Goal: Transaction & Acquisition: Download file/media

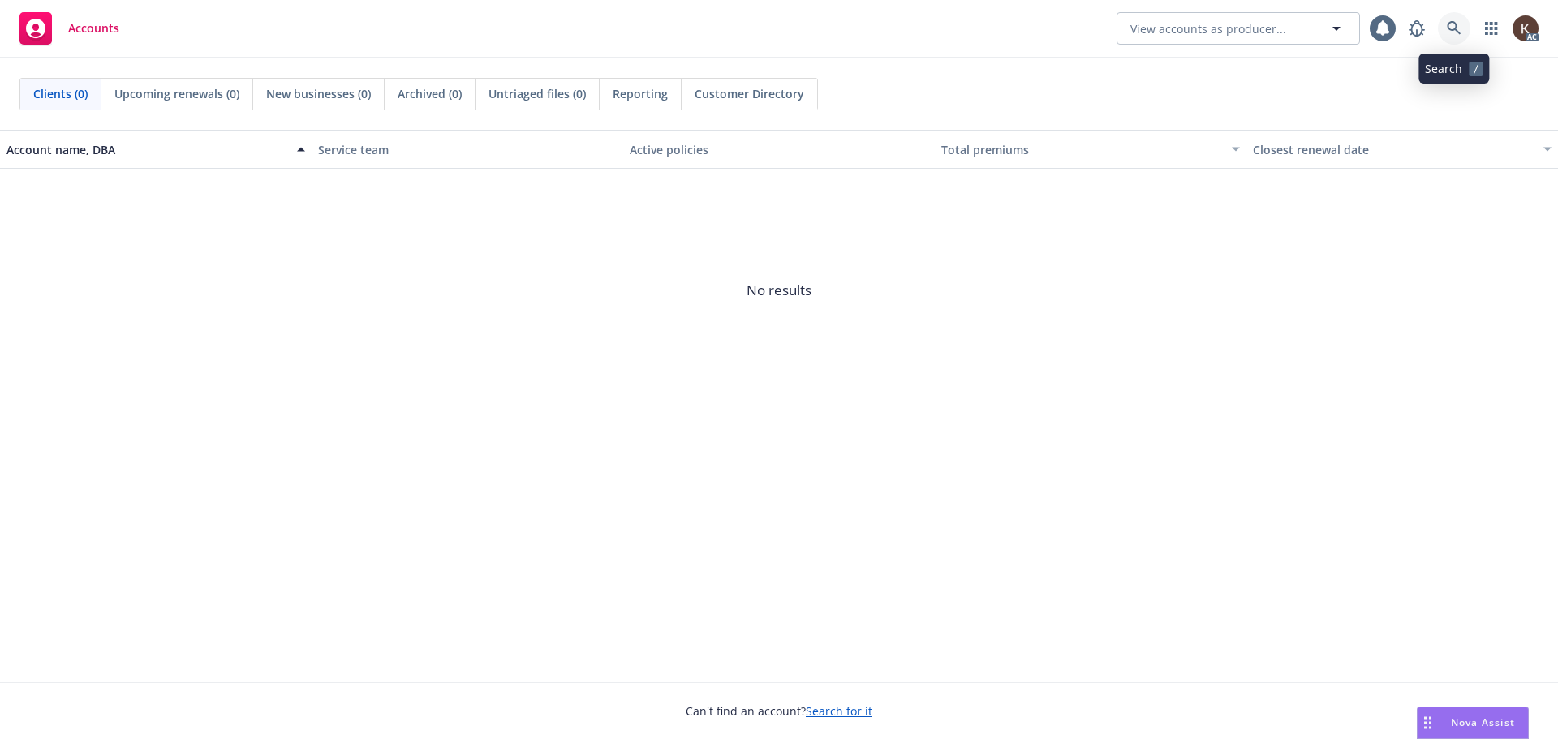
click at [1441, 34] on link at bounding box center [1454, 28] width 32 height 32
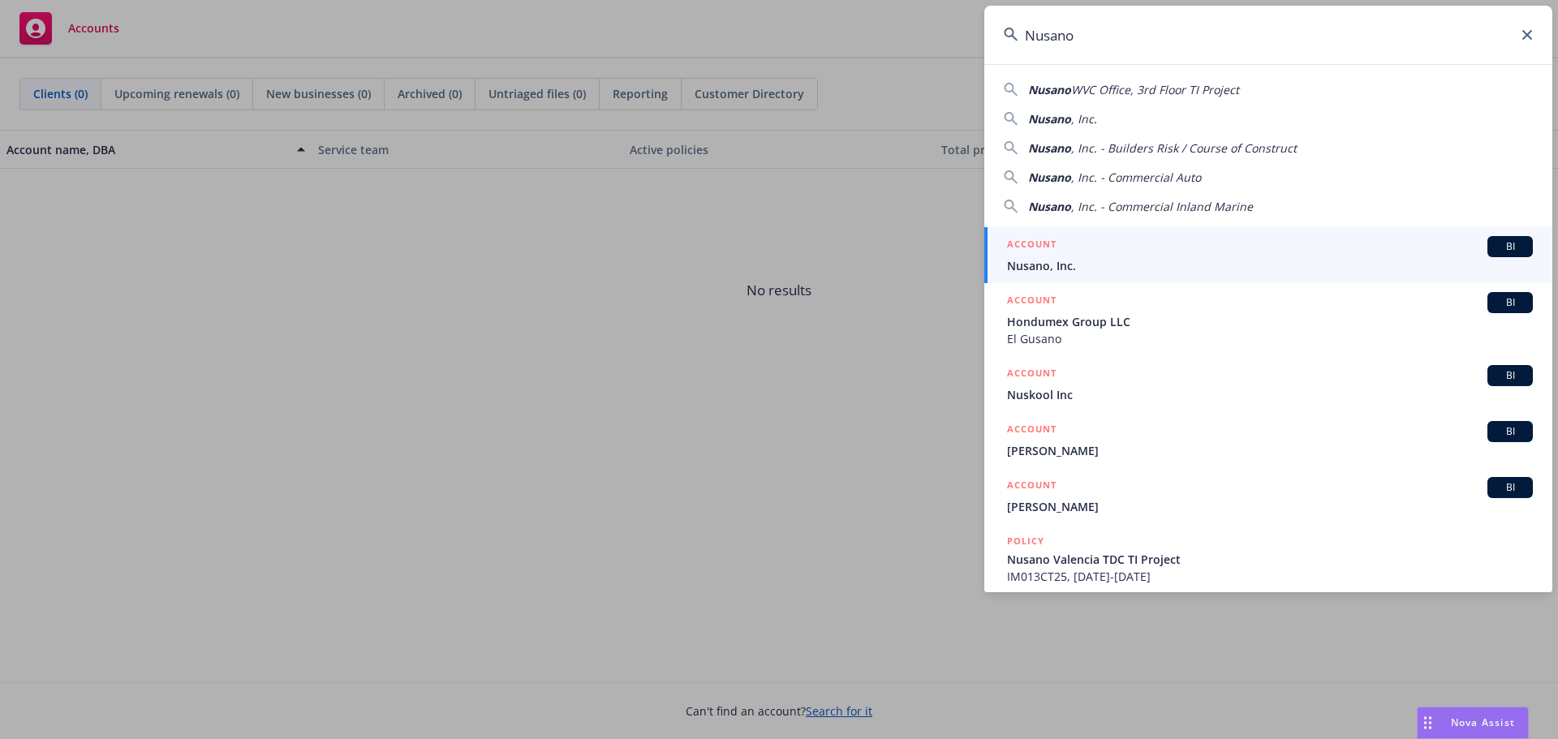
type input "Nusano"
click at [1149, 237] on div "ACCOUNT BI" at bounding box center [1270, 246] width 526 height 21
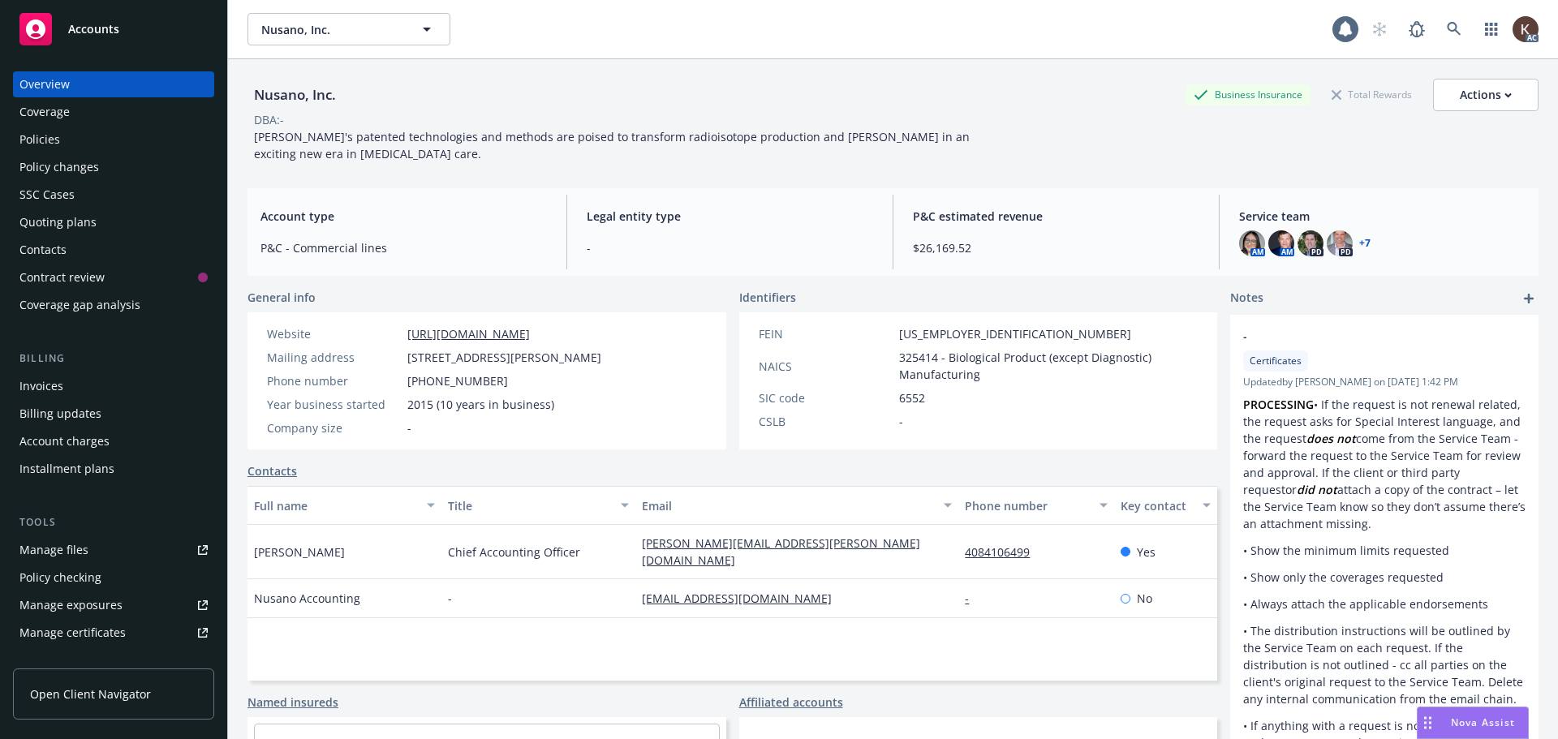
click at [136, 138] on div "Policies" at bounding box center [113, 140] width 188 height 26
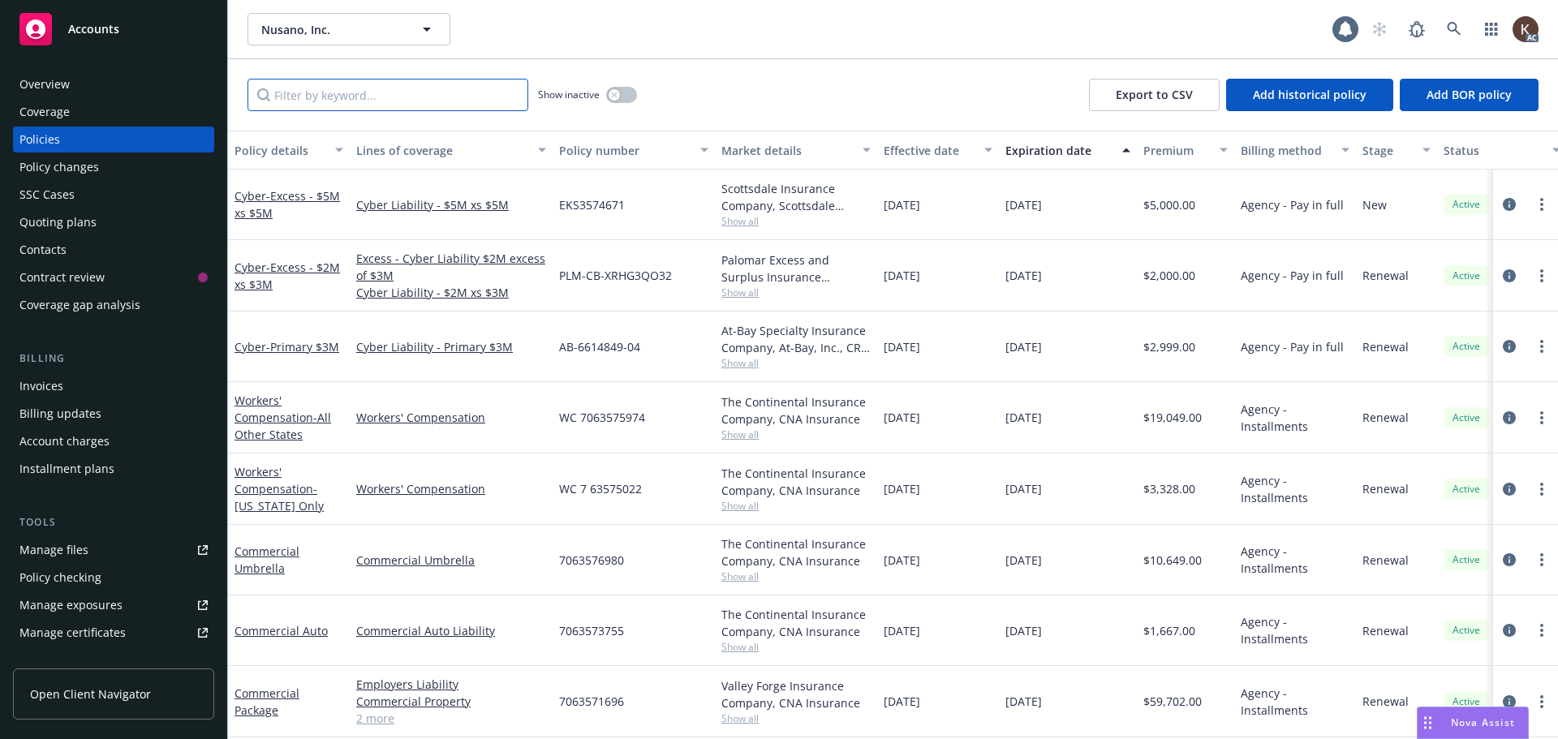
click at [363, 84] on input "Filter by keyword..." at bounding box center [387, 95] width 281 height 32
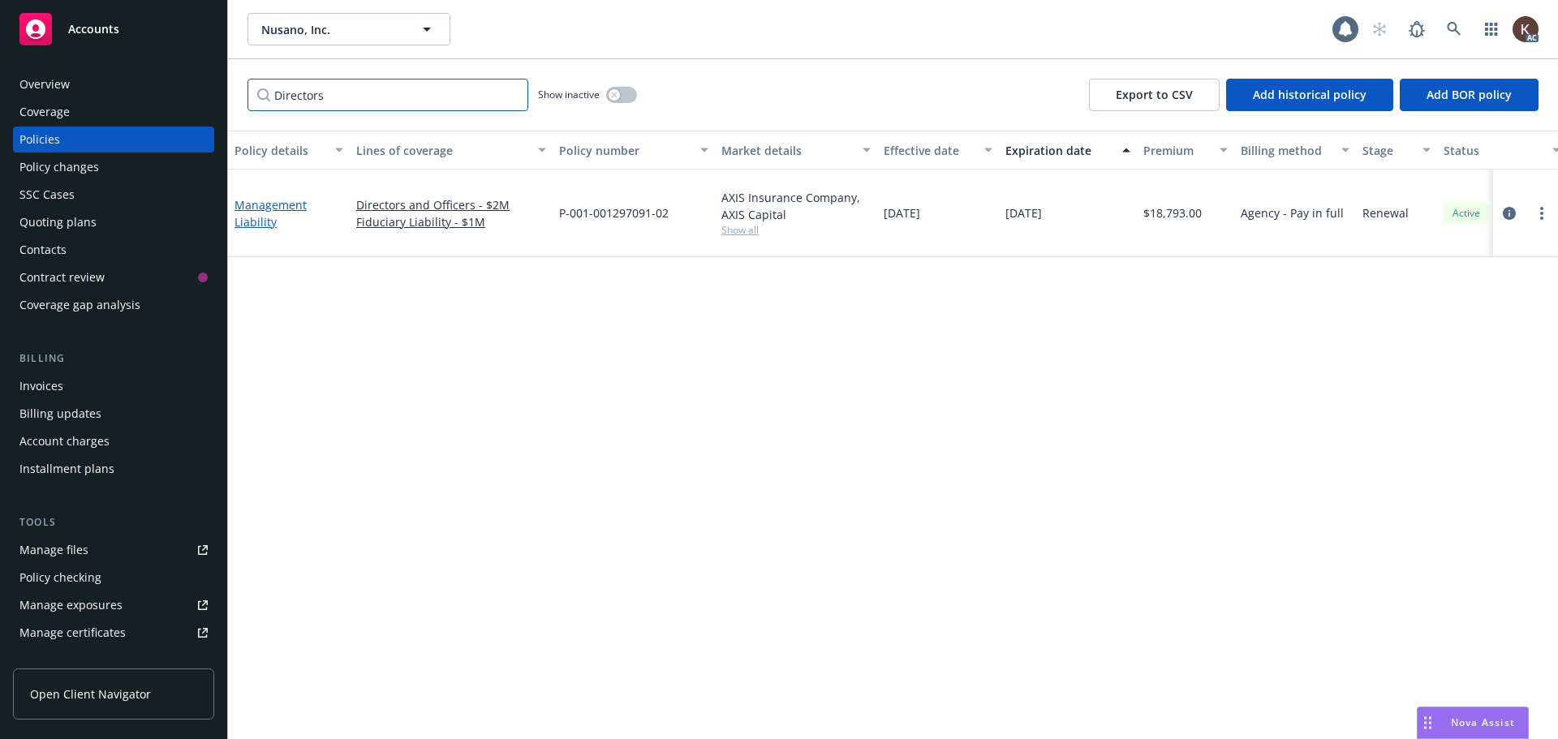
type input "Directors"
click at [269, 198] on link "Management Liability" at bounding box center [271, 213] width 72 height 32
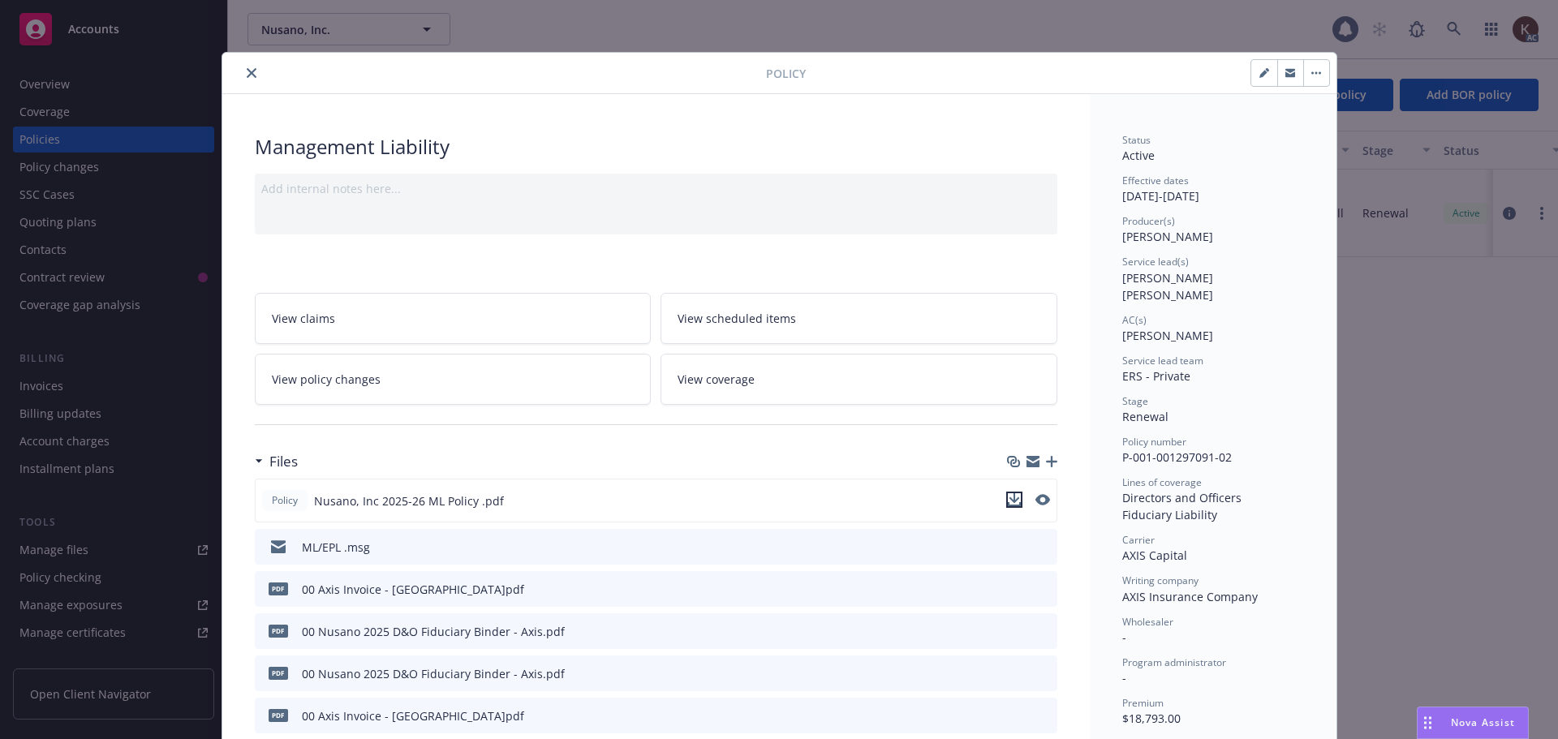
click at [1012, 495] on icon "download file" at bounding box center [1014, 499] width 13 height 13
click at [247, 73] on icon "close" at bounding box center [252, 73] width 10 height 10
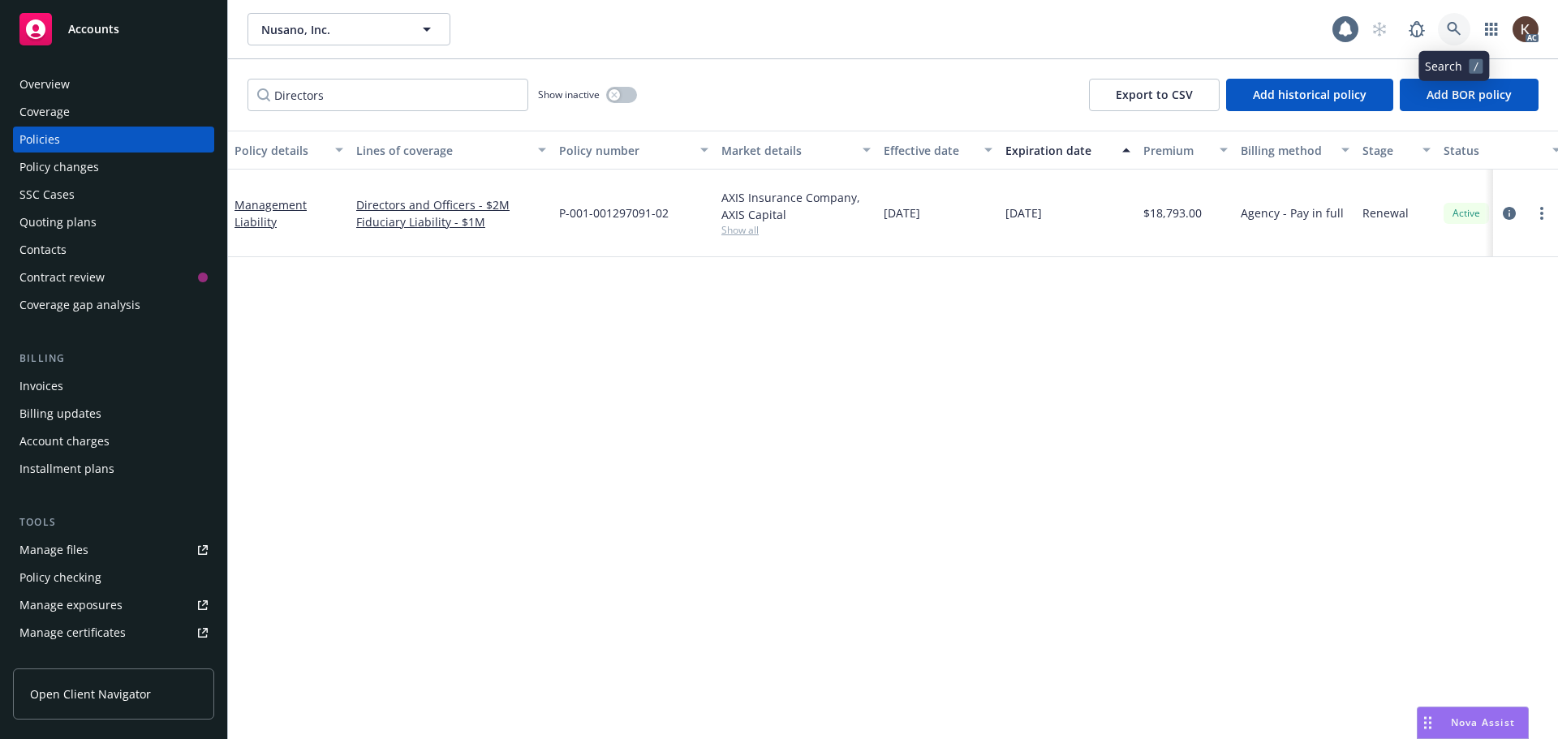
click at [1451, 36] on icon at bounding box center [1454, 29] width 15 height 15
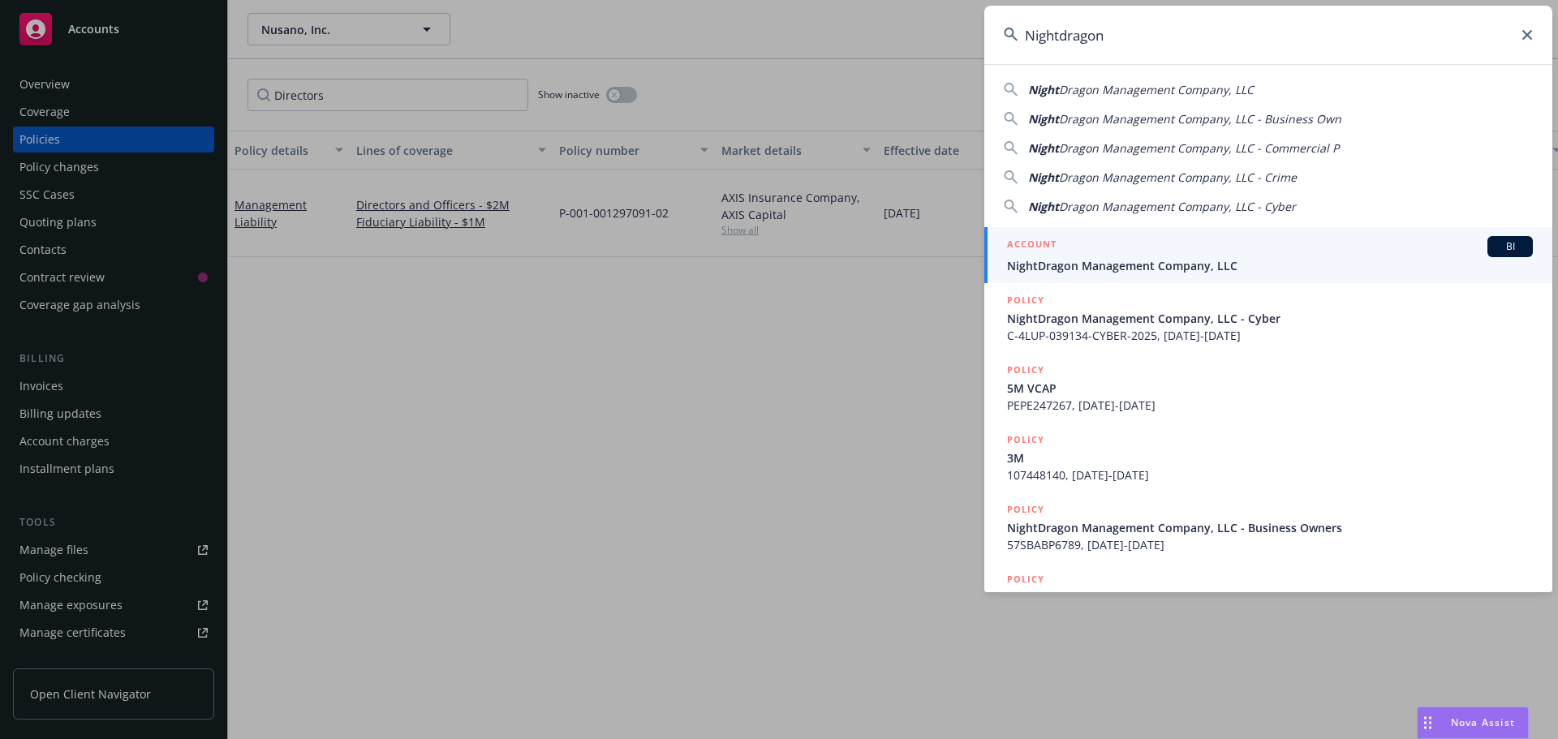
type input "Nightdragon"
click at [1214, 253] on div "ACCOUNT BI" at bounding box center [1270, 246] width 526 height 21
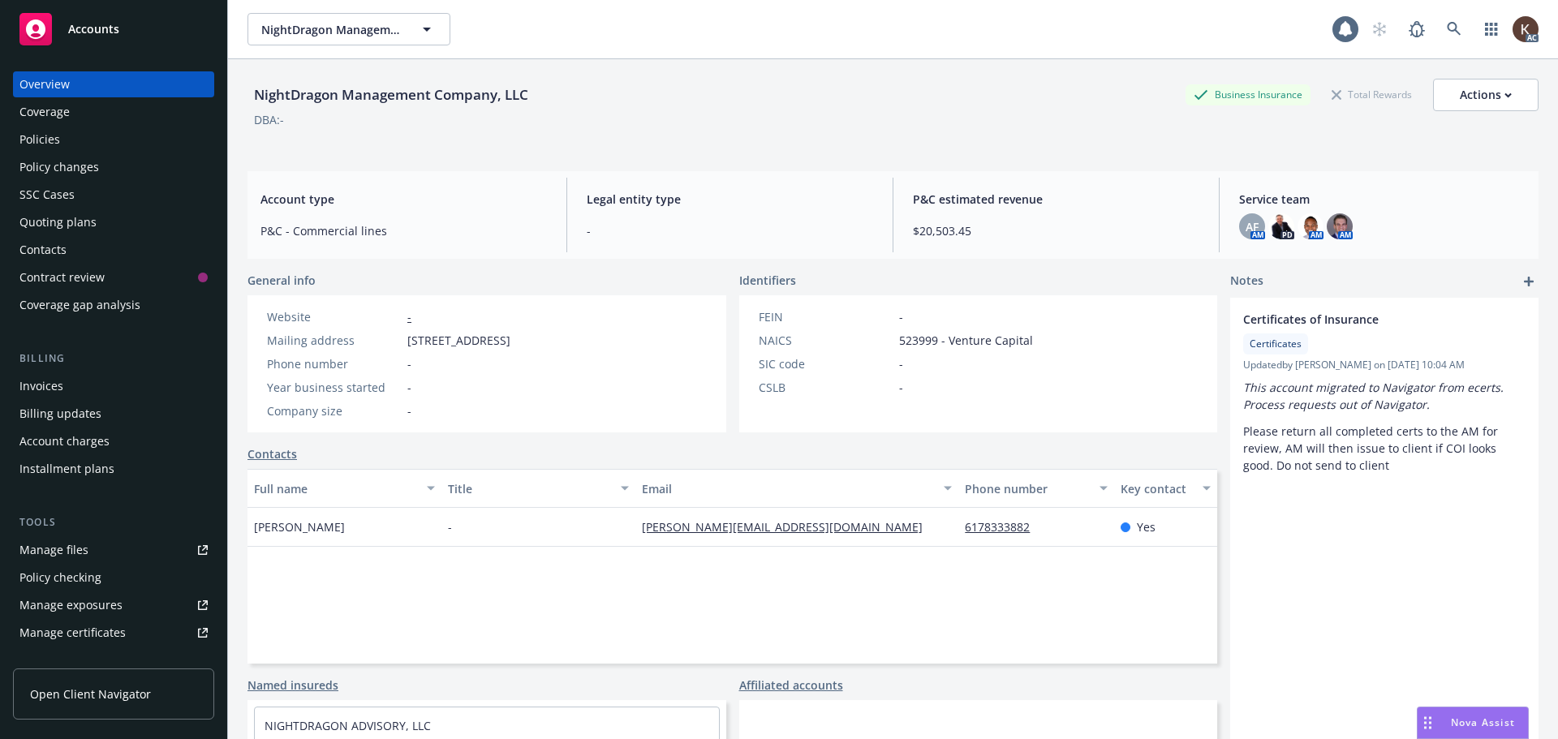
click at [110, 136] on div "Policies" at bounding box center [113, 140] width 188 height 26
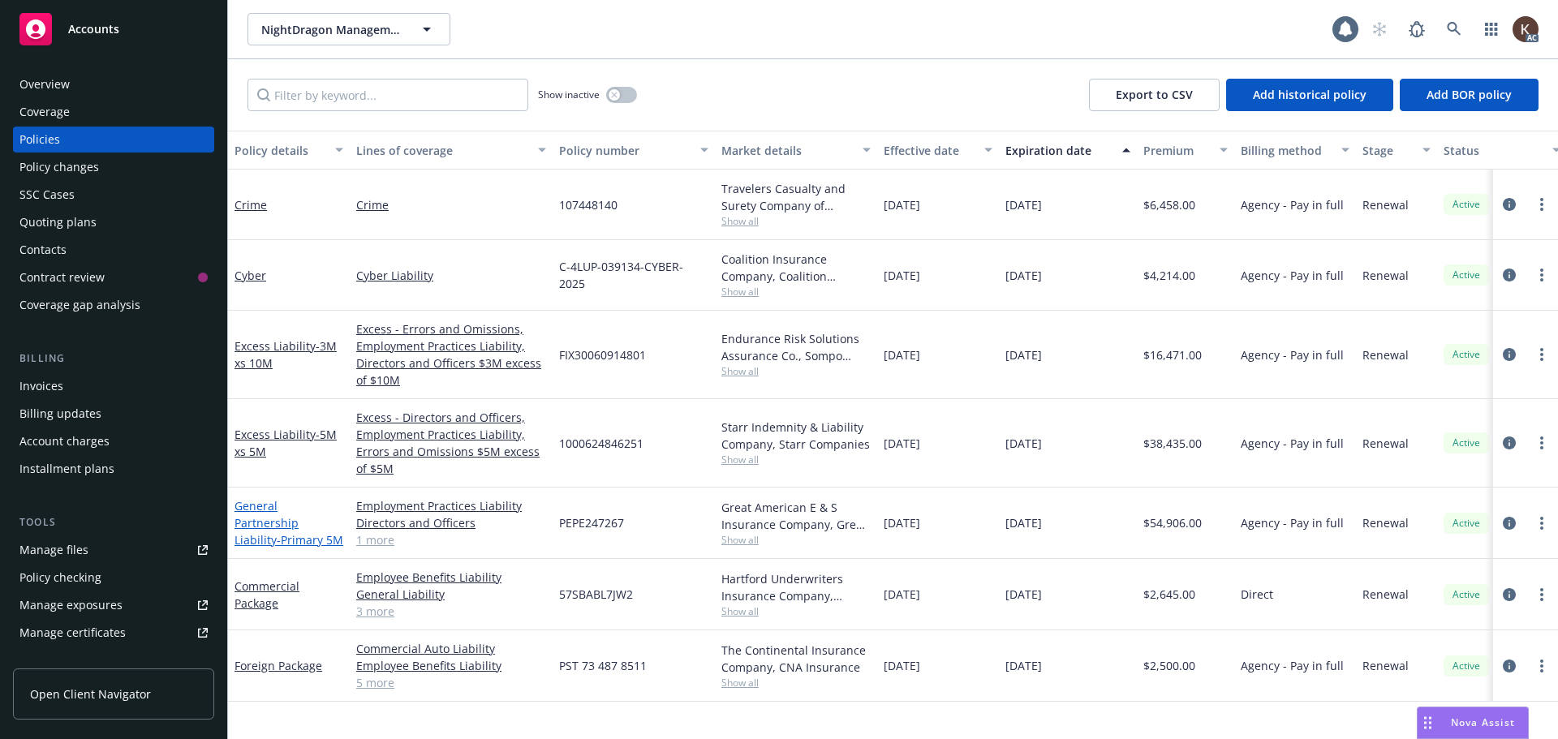
click at [285, 532] on span "- Primary 5M" at bounding box center [310, 539] width 67 height 15
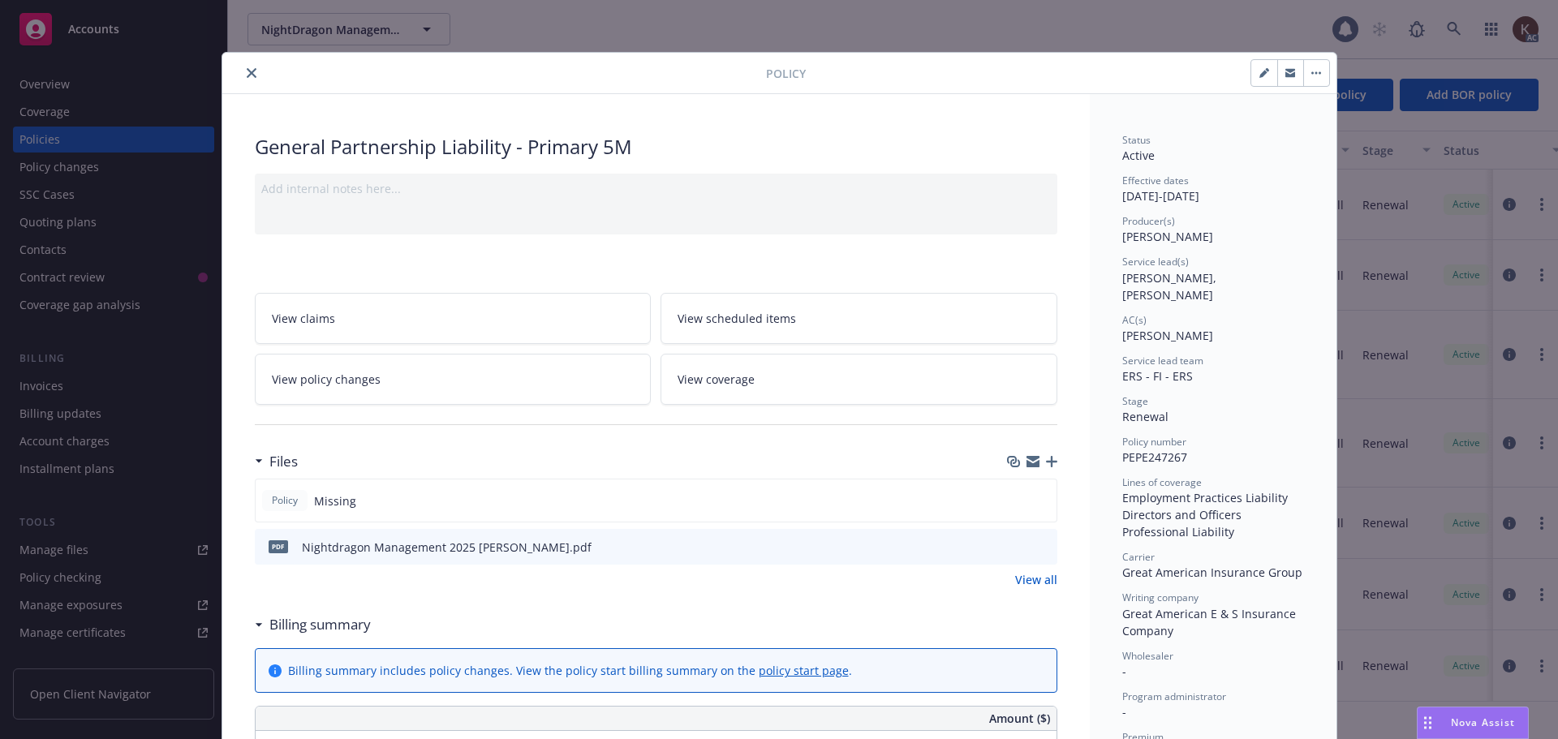
click at [247, 73] on icon "close" at bounding box center [252, 73] width 10 height 10
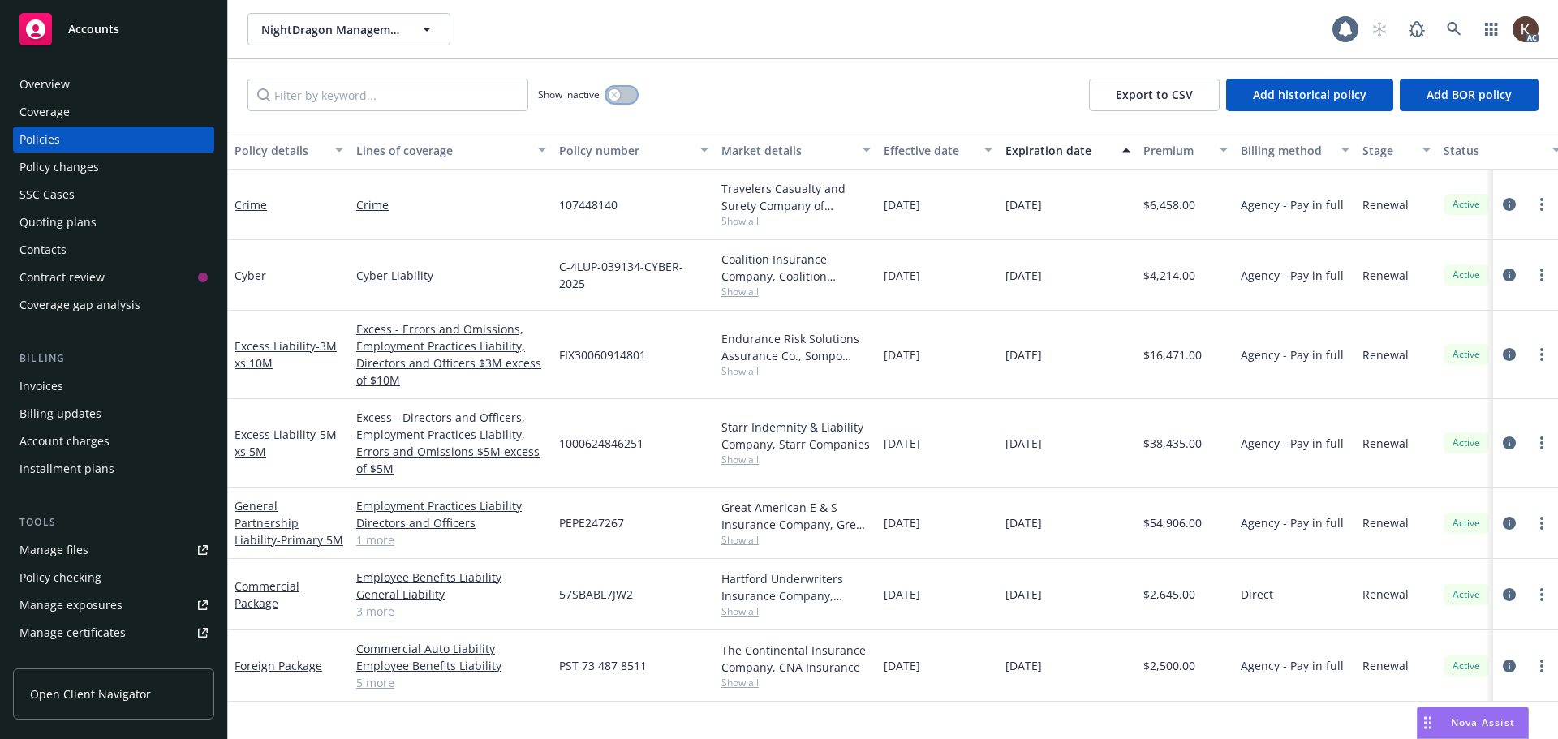
click at [622, 91] on button "button" at bounding box center [621, 95] width 31 height 16
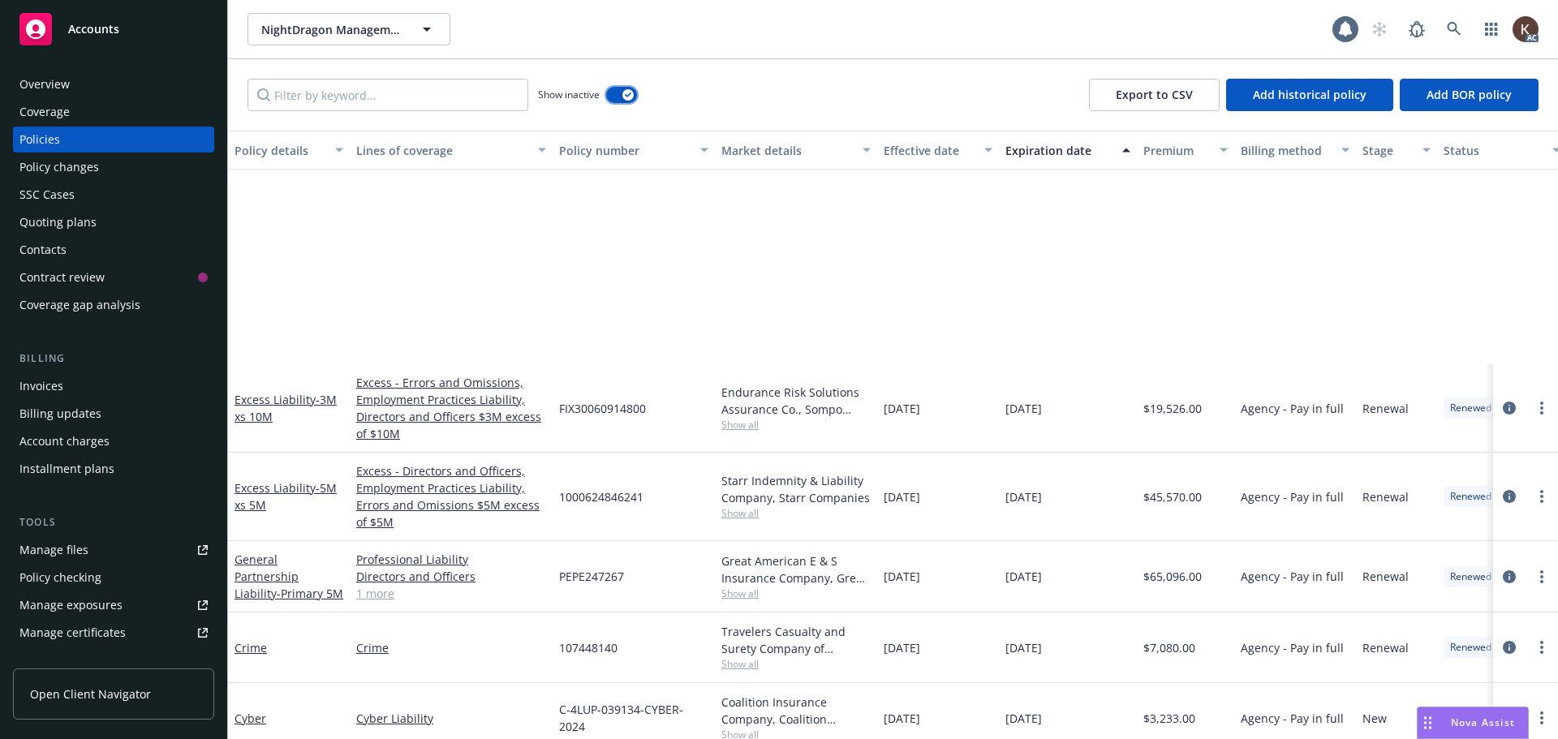
scroll to position [649, 0]
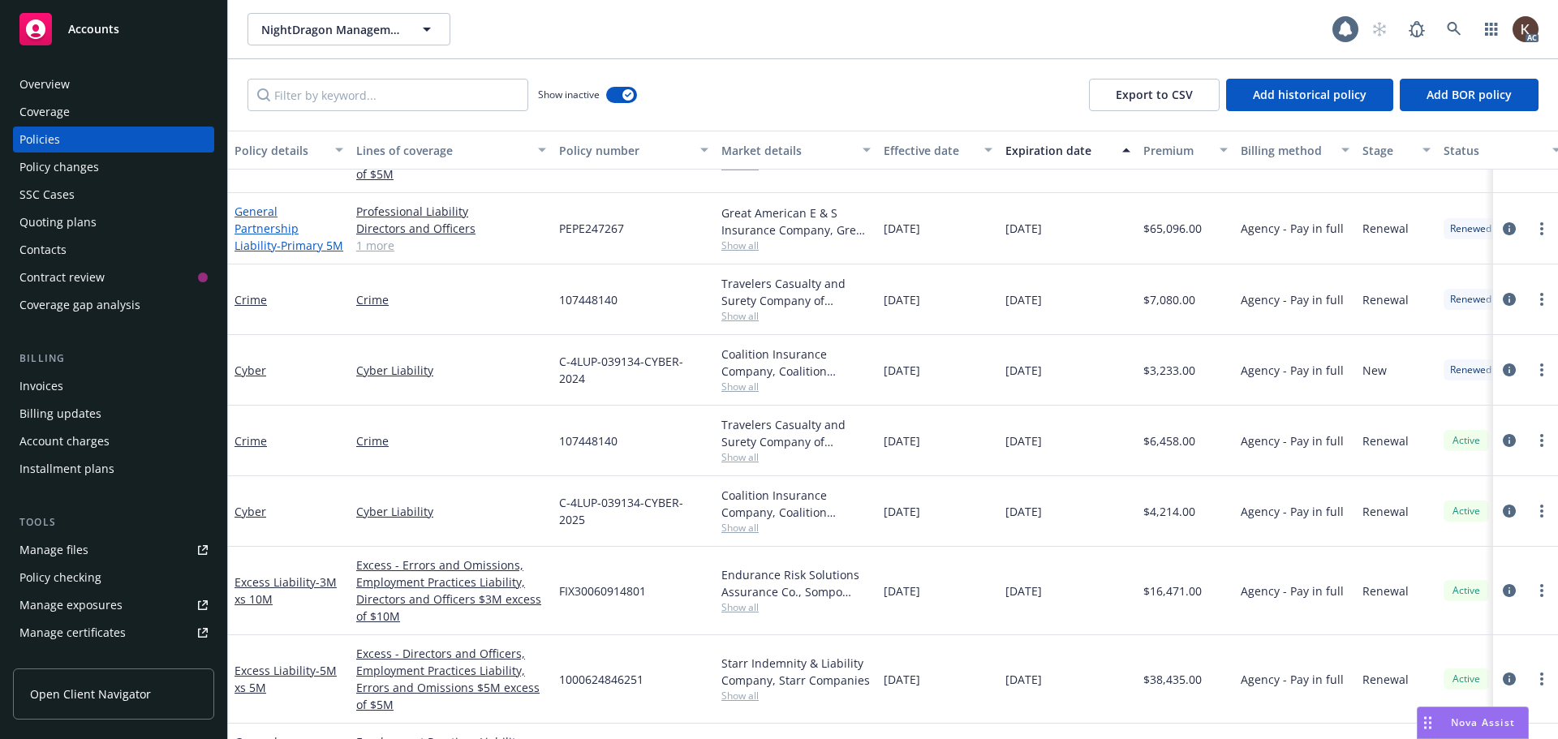
click at [298, 238] on span "- Primary 5M" at bounding box center [310, 245] width 67 height 15
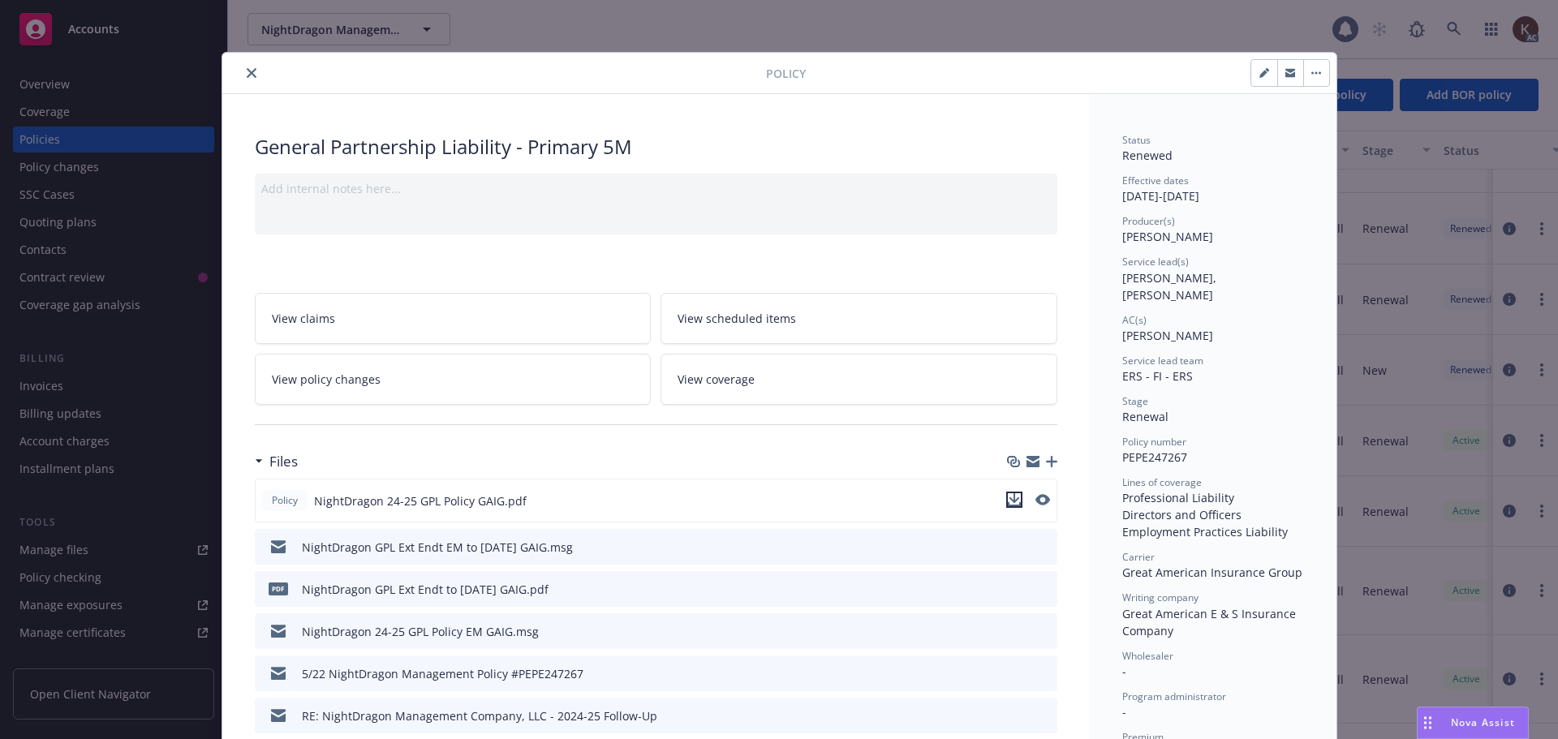
click at [1013, 493] on icon "download file" at bounding box center [1014, 499] width 13 height 13
drag, startPoint x: 243, startPoint y: 65, endPoint x: 247, endPoint y: 148, distance: 83.7
click at [243, 65] on button "close" at bounding box center [251, 72] width 19 height 19
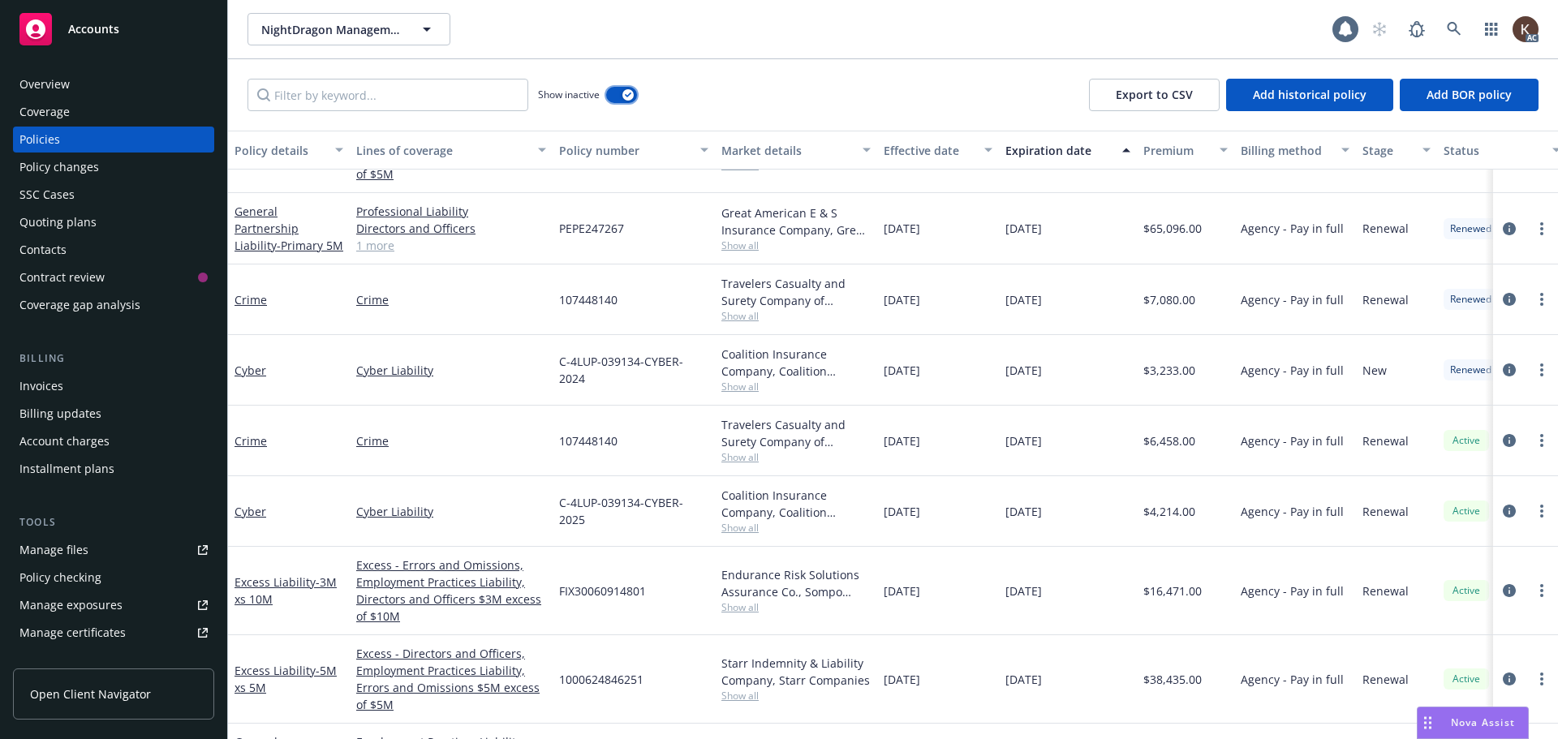
click at [609, 93] on button "button" at bounding box center [621, 95] width 31 height 16
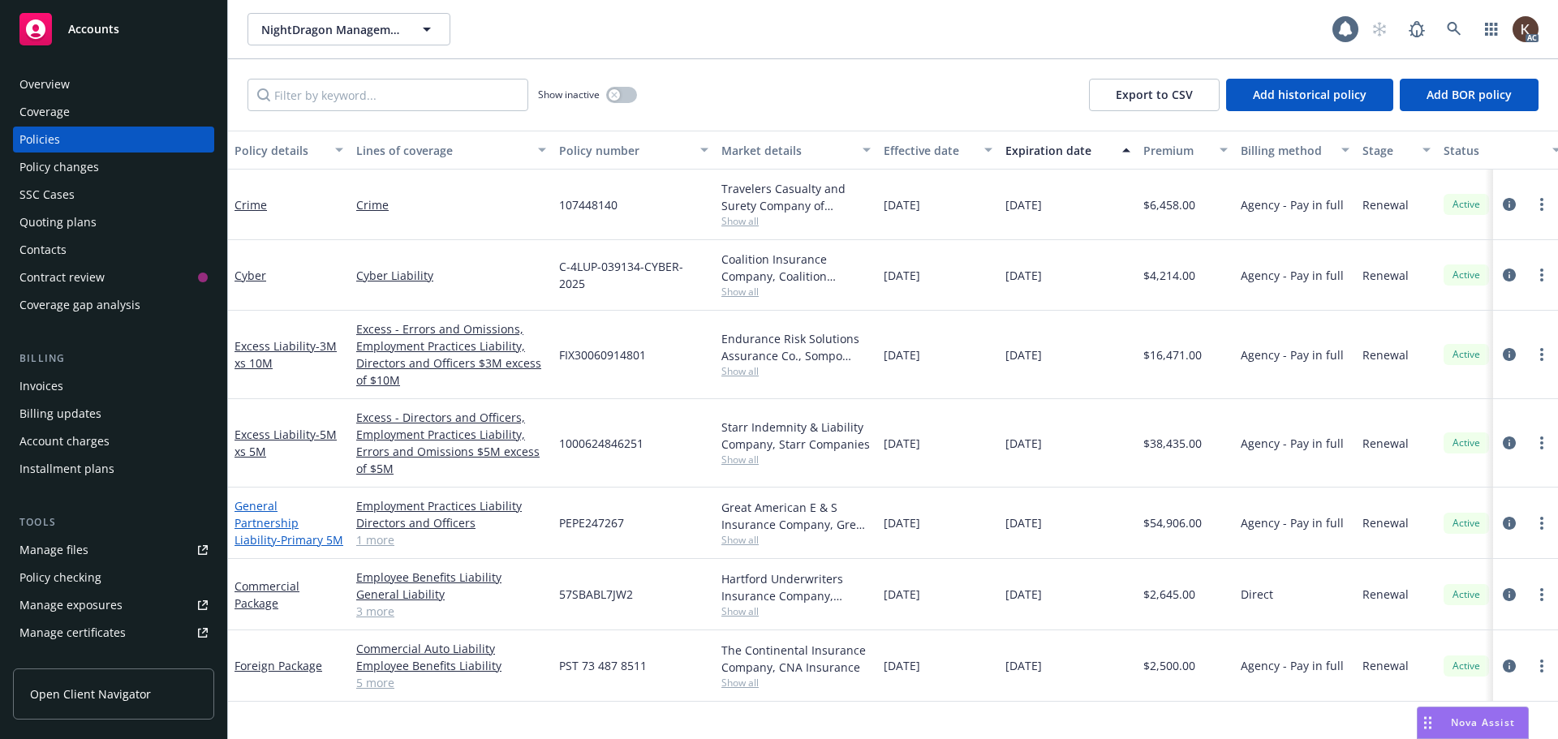
click at [269, 508] on link "General Partnership Liability - Primary 5M" at bounding box center [289, 522] width 109 height 49
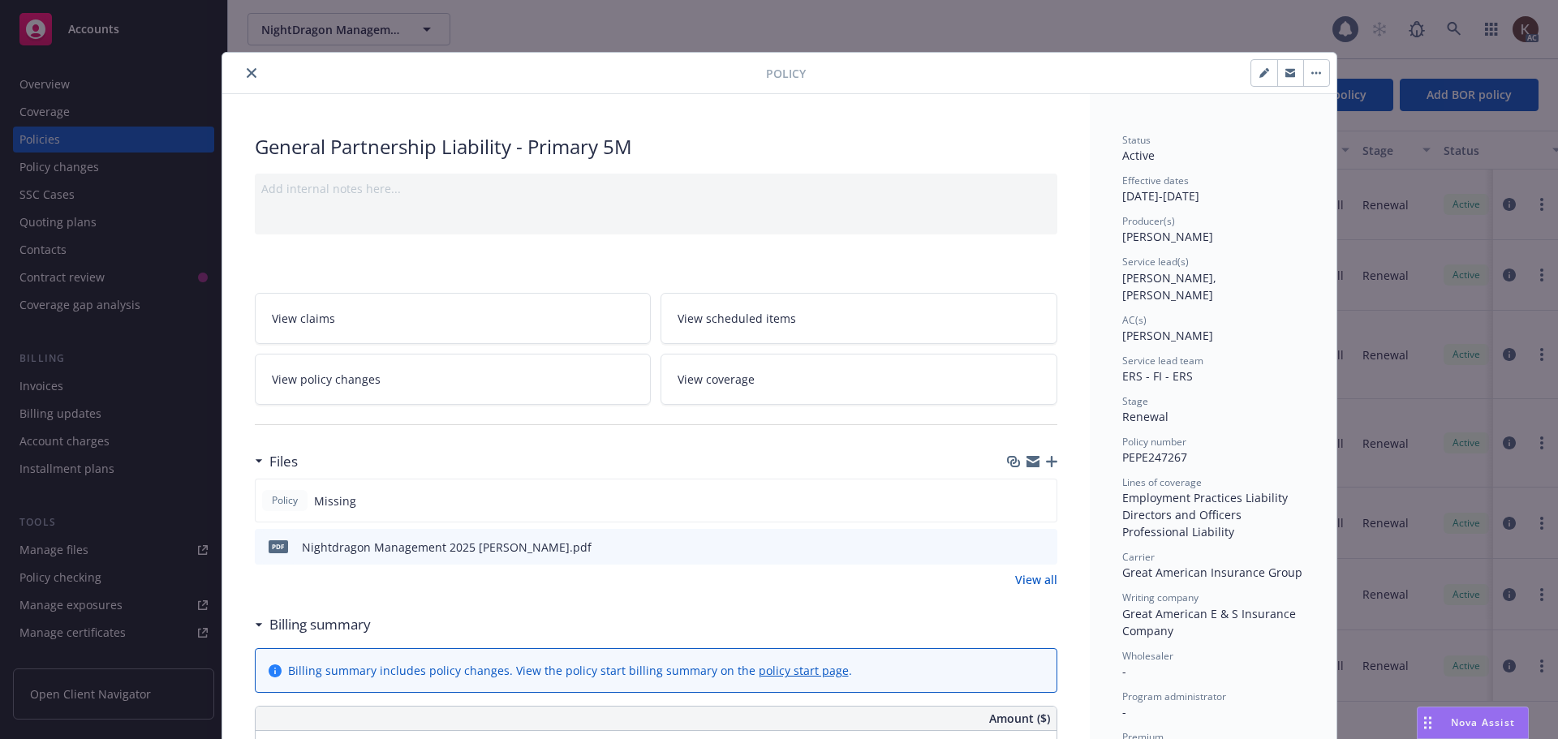
scroll to position [49, 0]
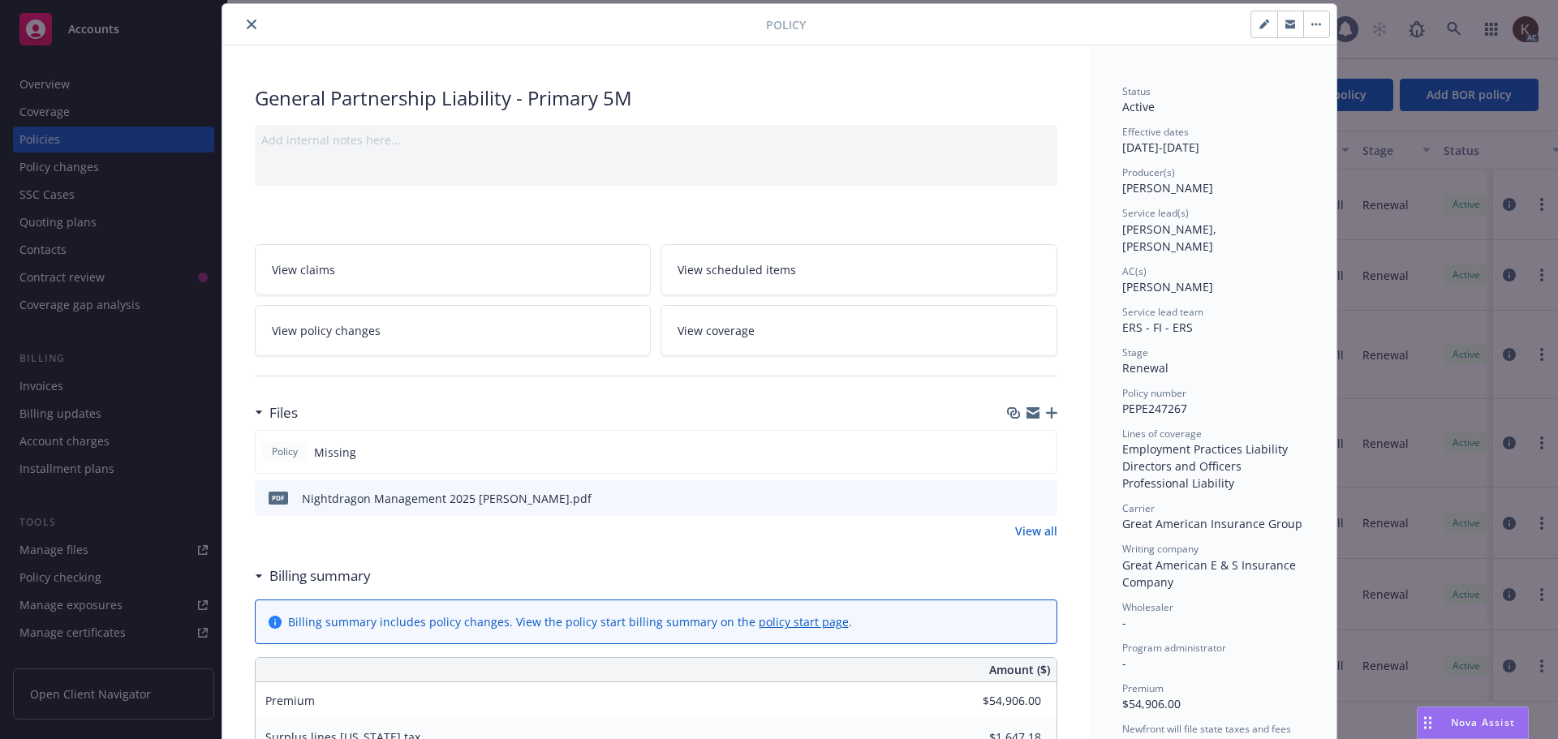
click at [1011, 501] on icon "download file" at bounding box center [1015, 497] width 13 height 13
click at [247, 26] on icon "close" at bounding box center [252, 24] width 10 height 10
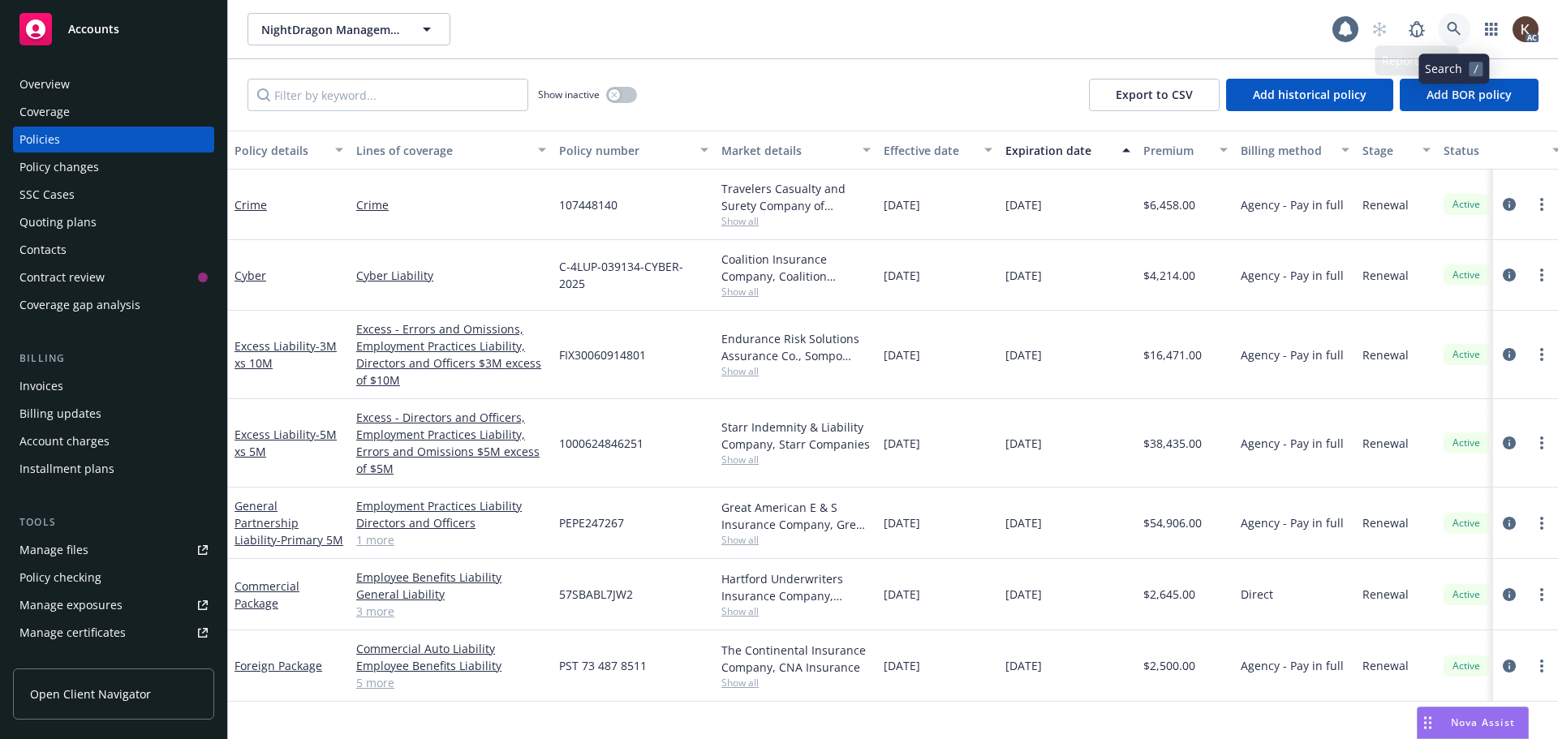
click at [1449, 28] on icon at bounding box center [1454, 29] width 15 height 15
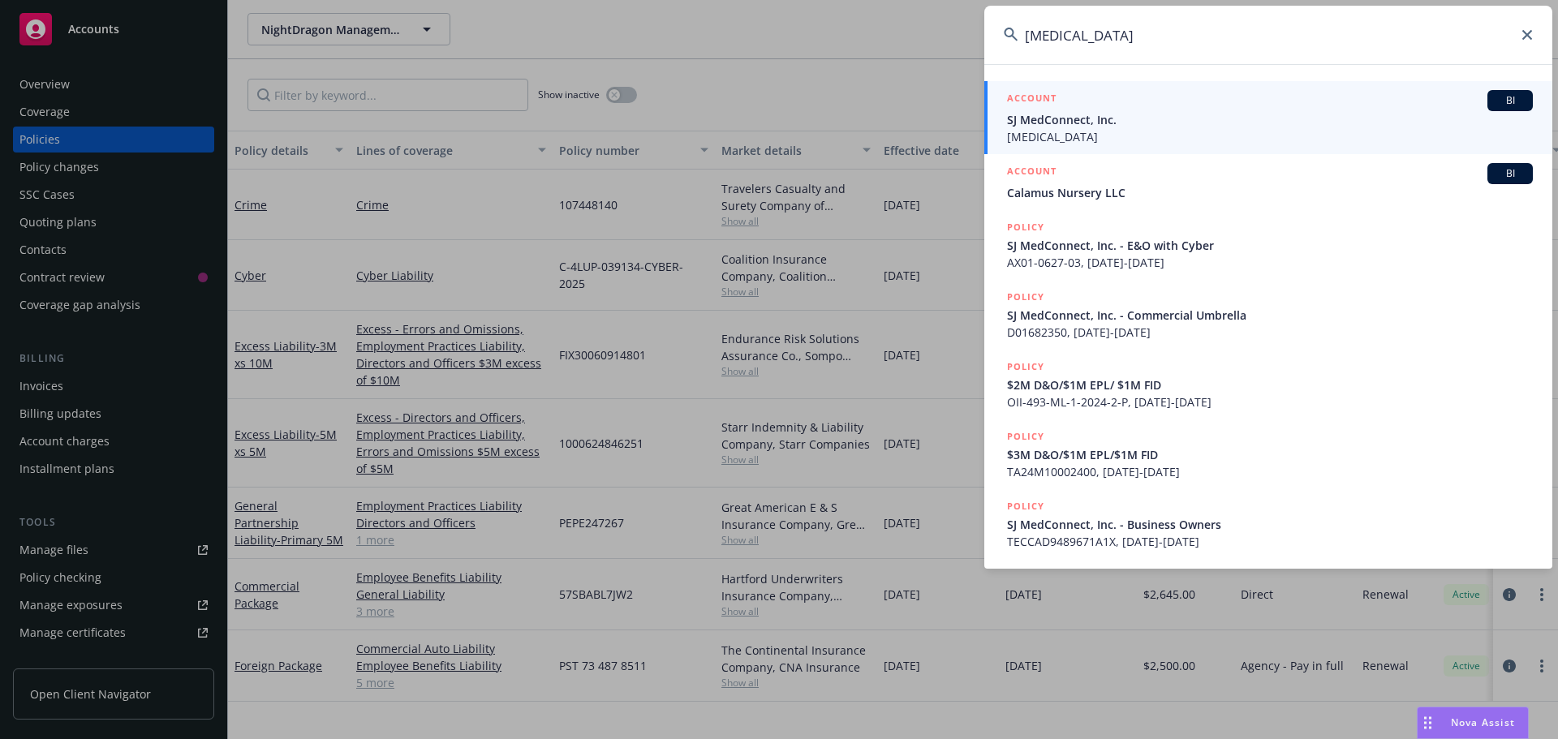
type input "[MEDICAL_DATA]"
click at [1203, 117] on span "SJ MedConnect, Inc." at bounding box center [1270, 119] width 526 height 17
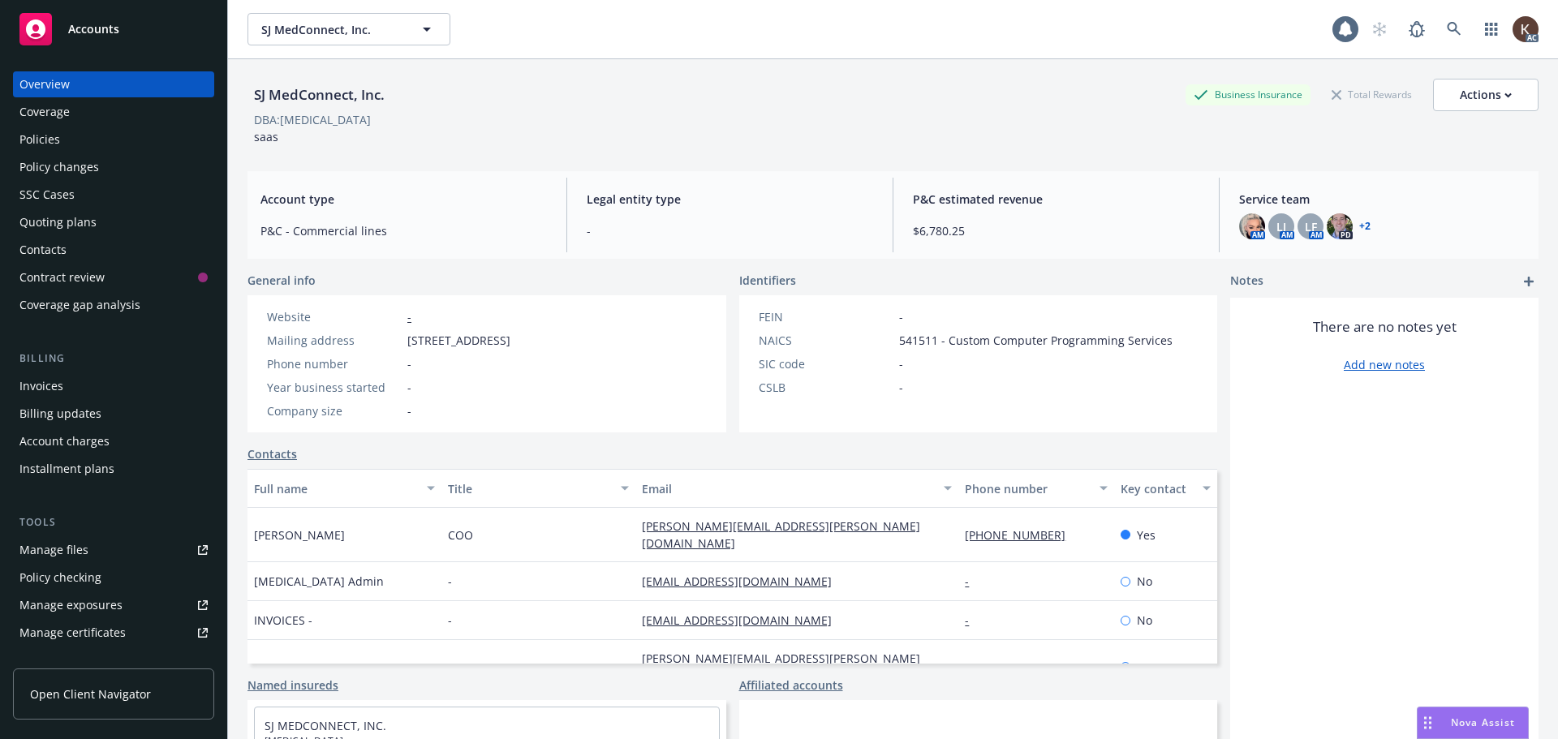
click at [94, 152] on div "Policies" at bounding box center [113, 140] width 188 height 26
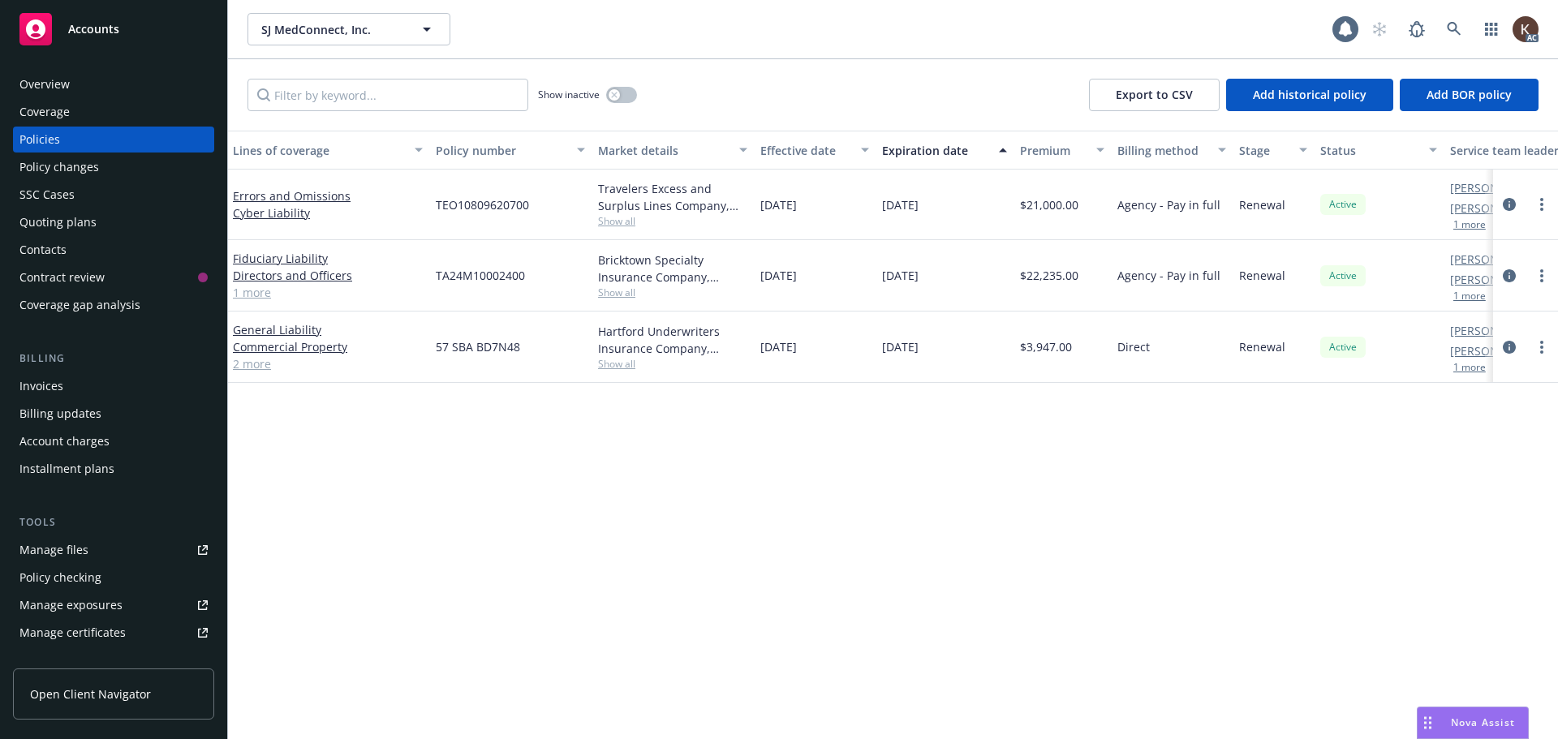
scroll to position [0, 236]
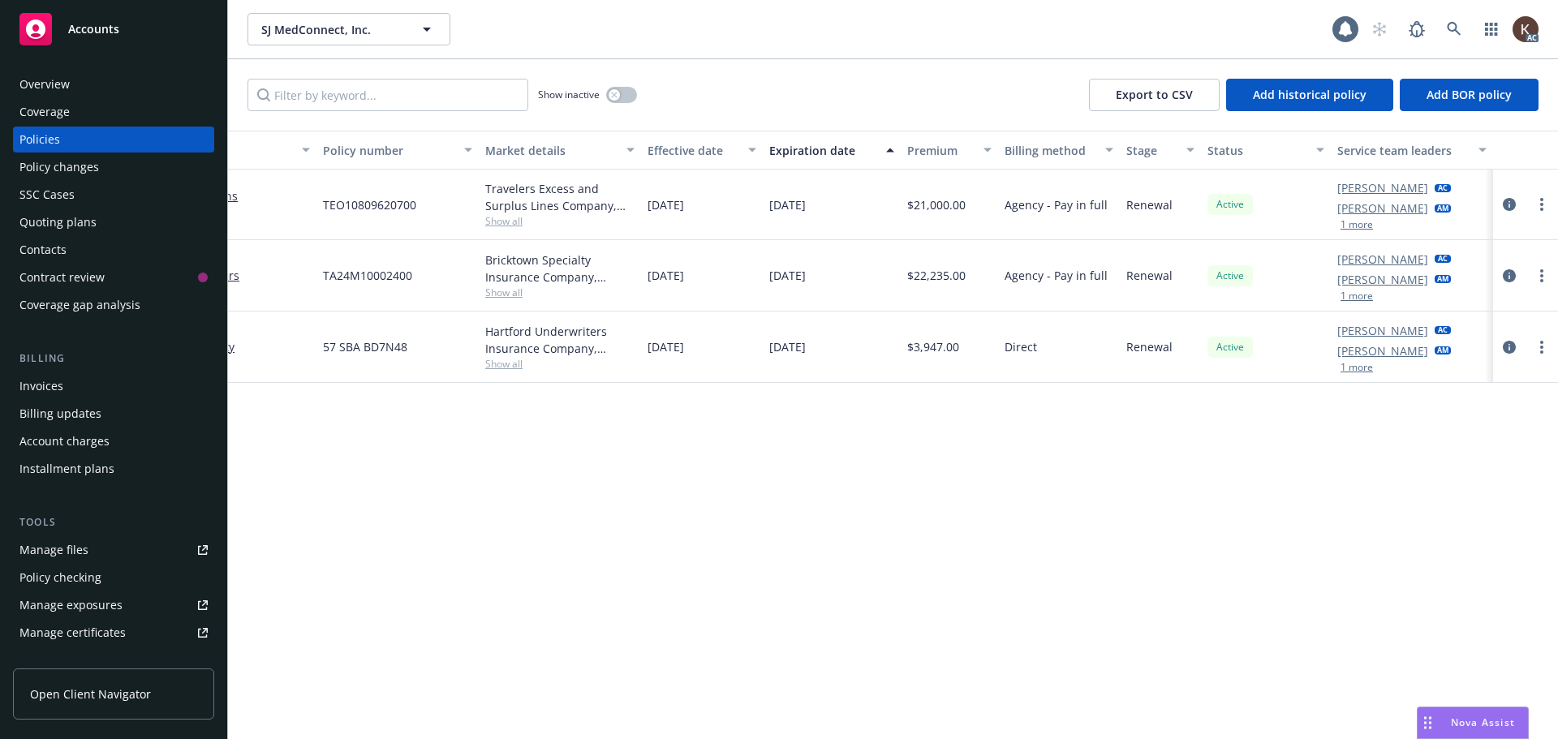
click at [1351, 294] on button "1 more" at bounding box center [1357, 296] width 32 height 10
